Goal: Book appointment/travel/reservation

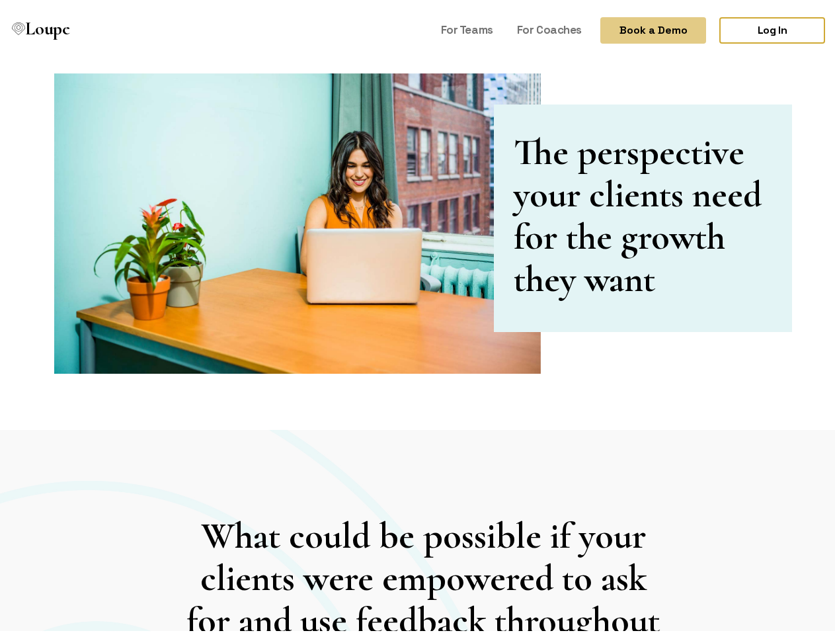
click at [642, 26] on button "Book a Demo" at bounding box center [653, 26] width 106 height 26
